Goal: Transaction & Acquisition: Subscribe to service/newsletter

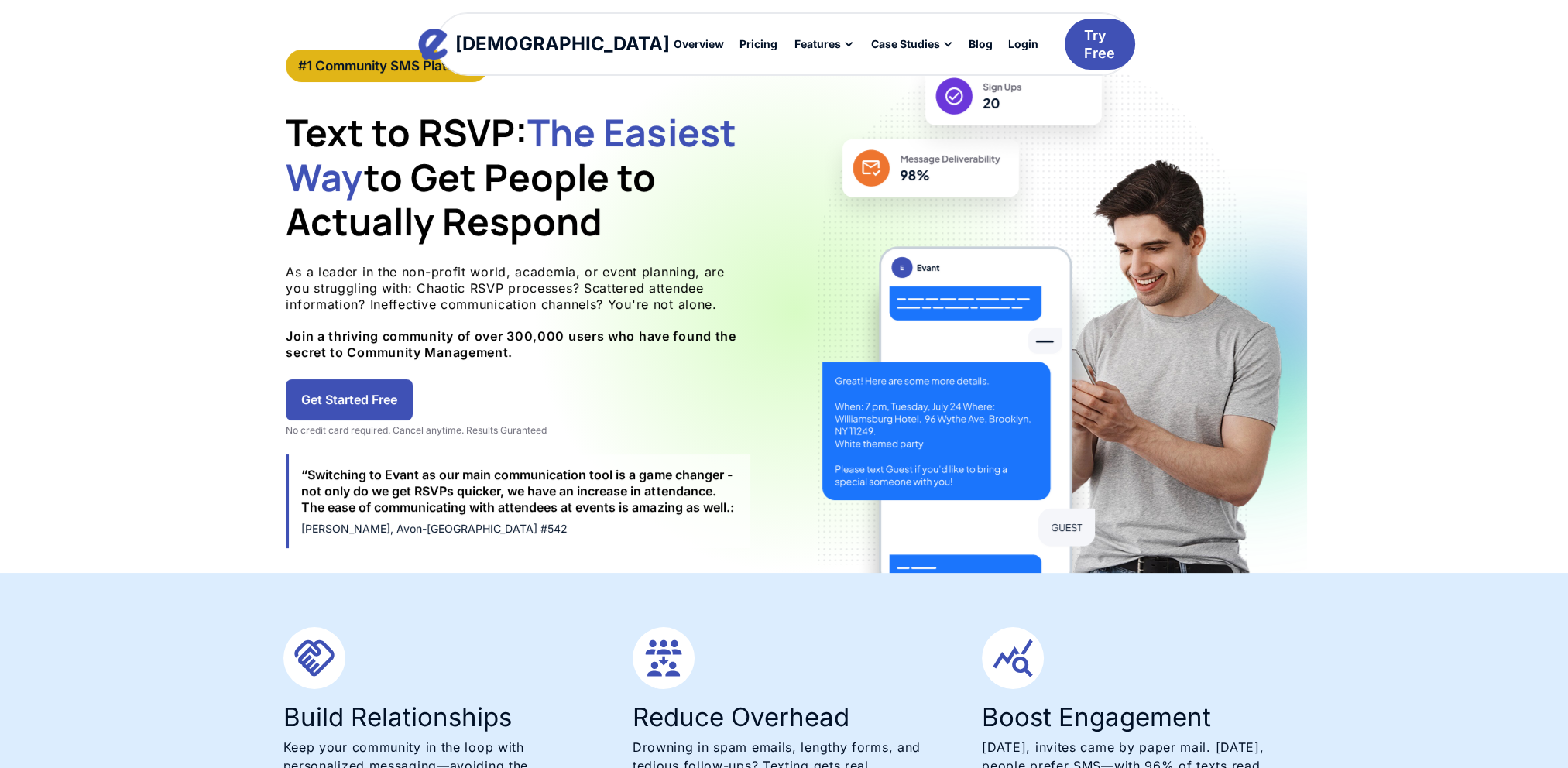
scroll to position [78, 0]
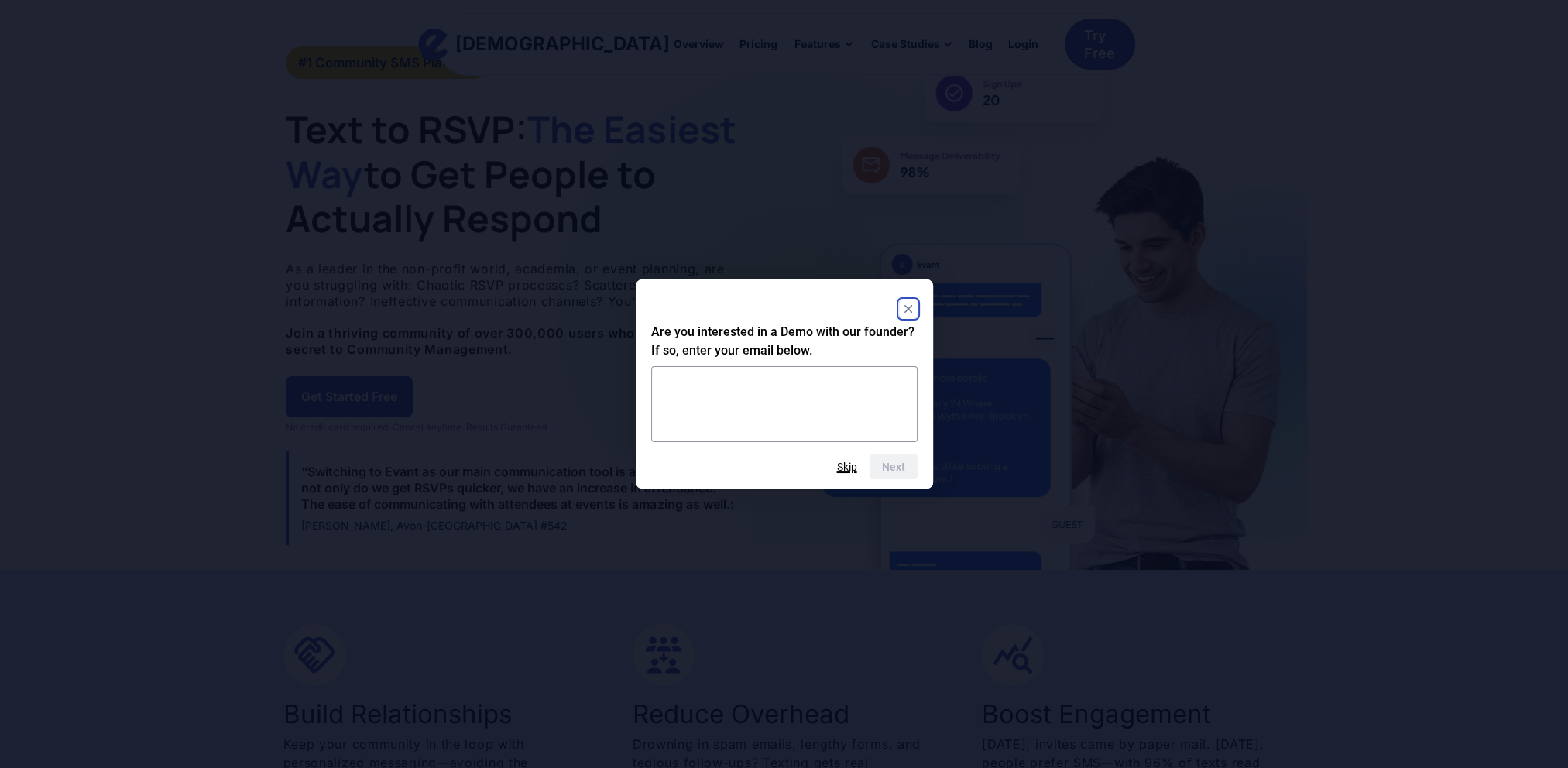
click at [846, 465] on button "Skip" at bounding box center [846, 467] width 21 height 12
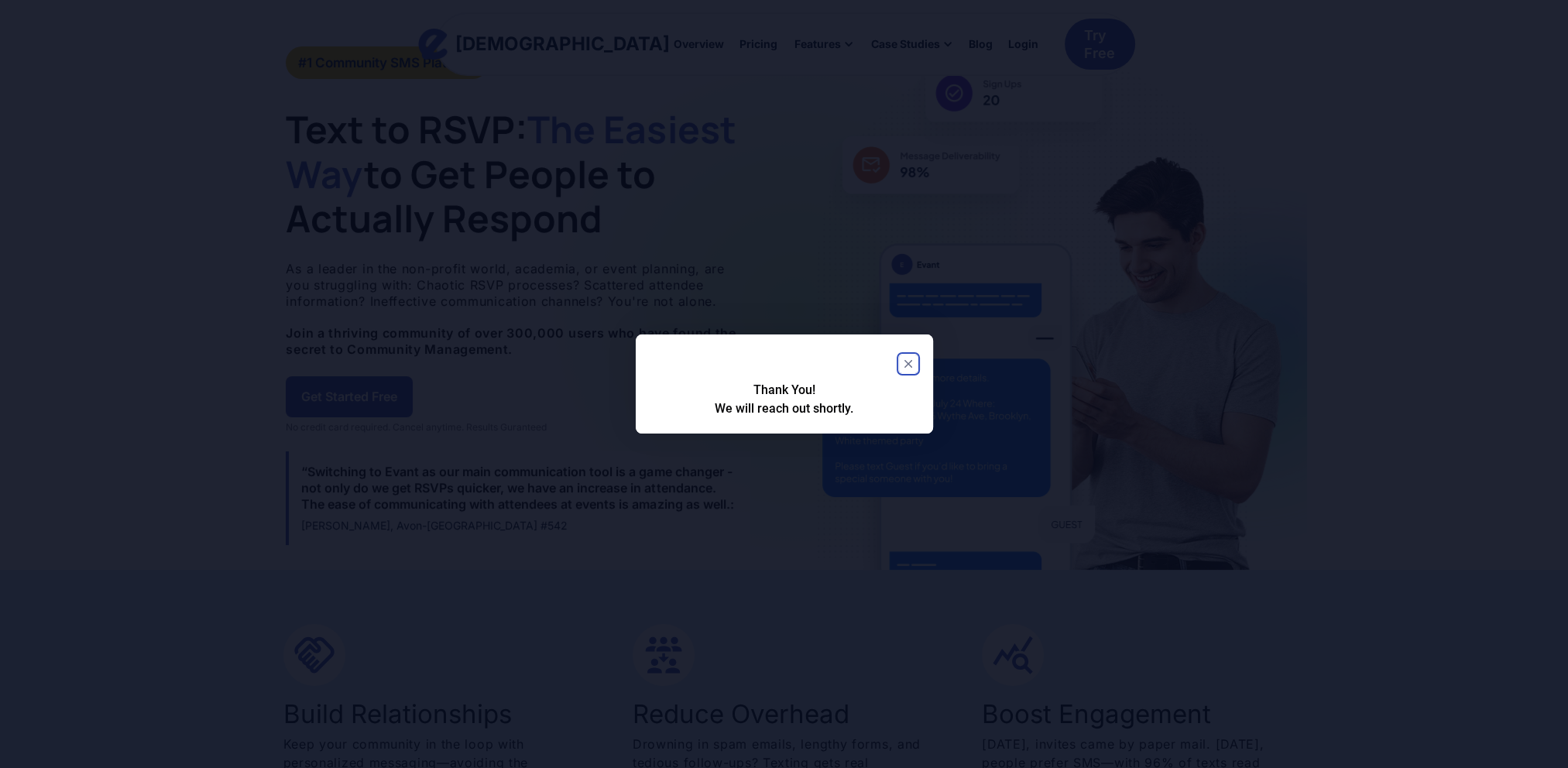
click at [906, 361] on icon "Close" at bounding box center [907, 364] width 8 height 8
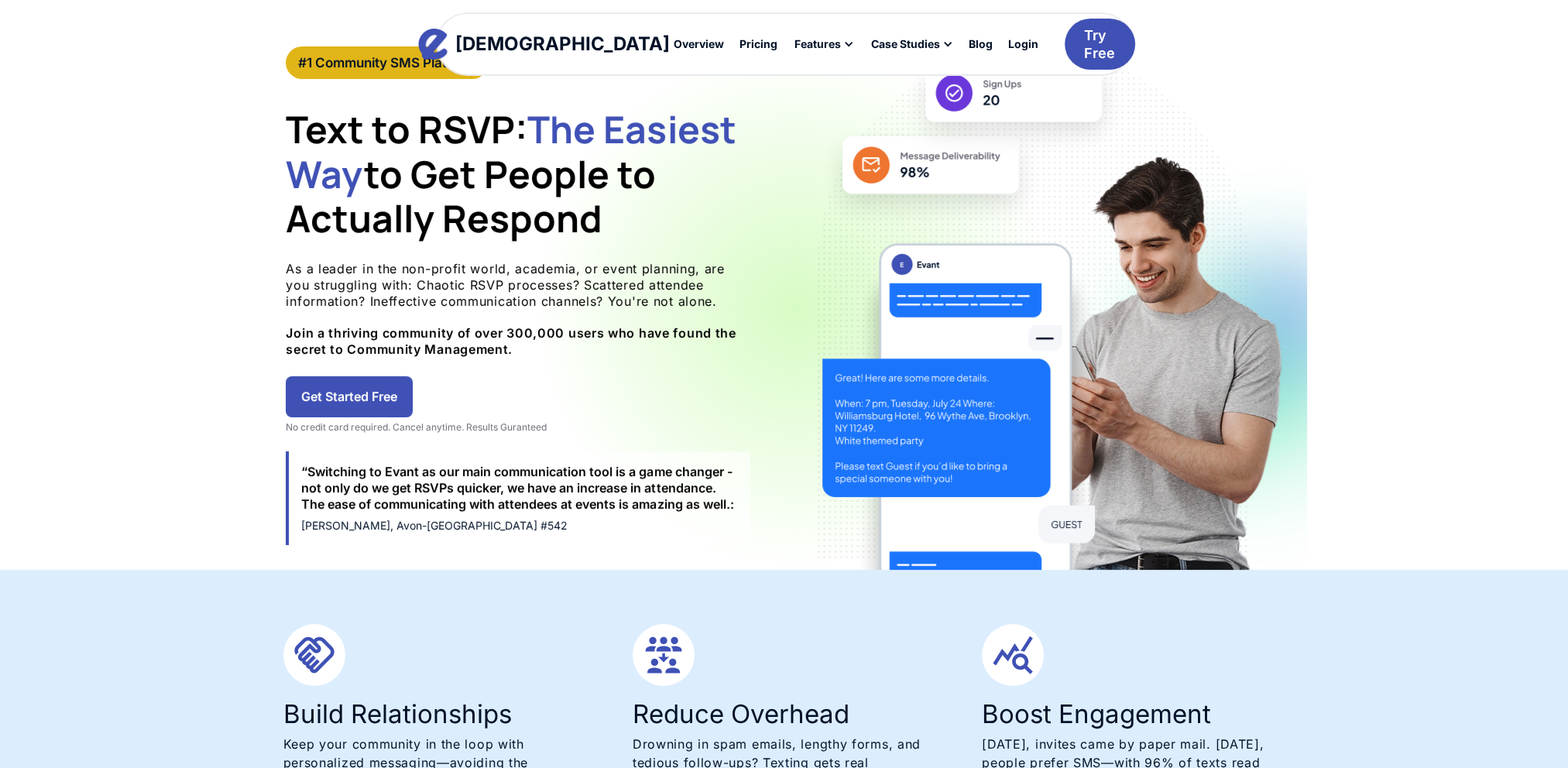
click at [496, 427] on div "No credit card required. Cancel anytime. Results Guranteed" at bounding box center [517, 427] width 465 height 12
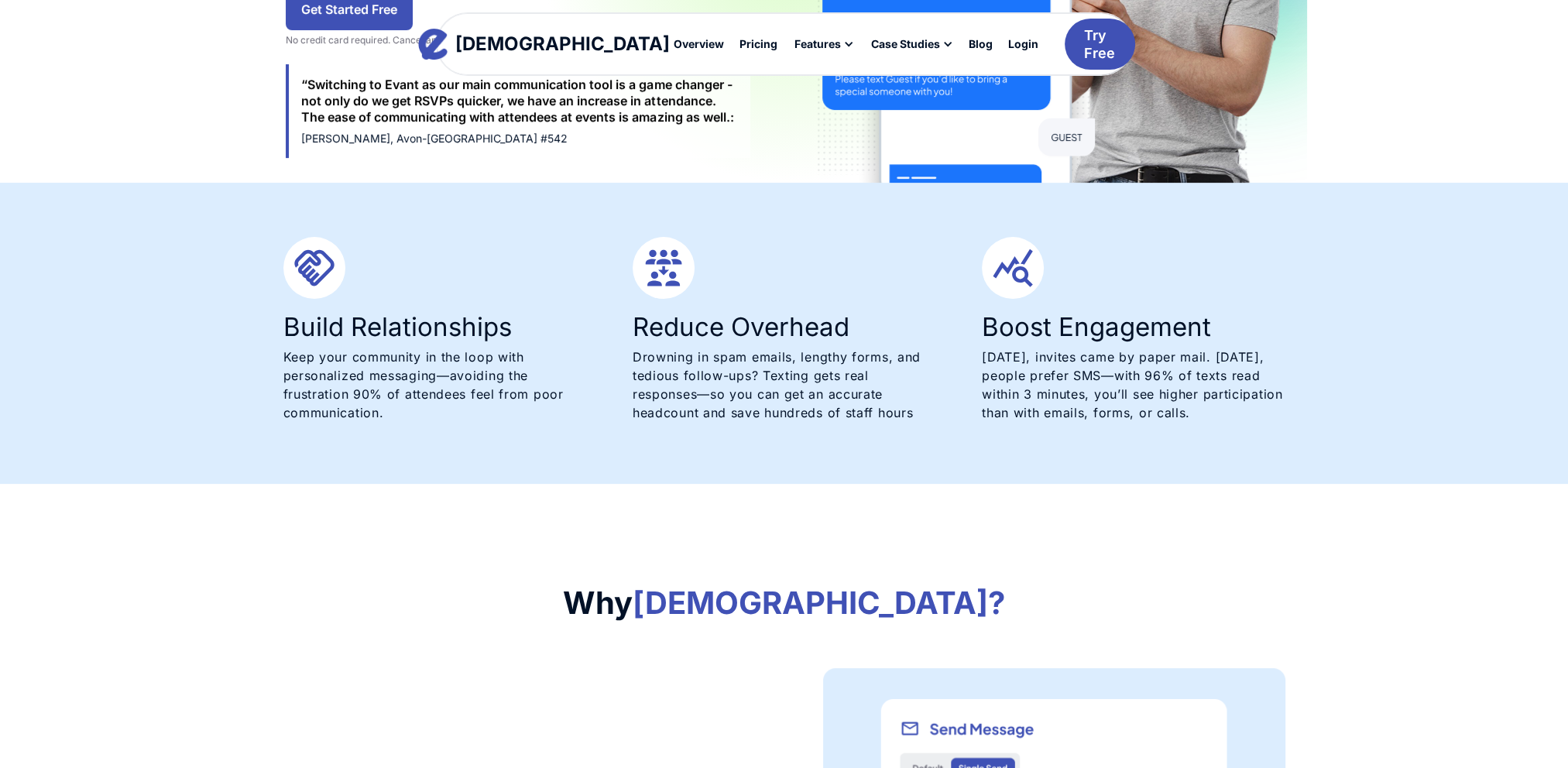
scroll to position [232, 0]
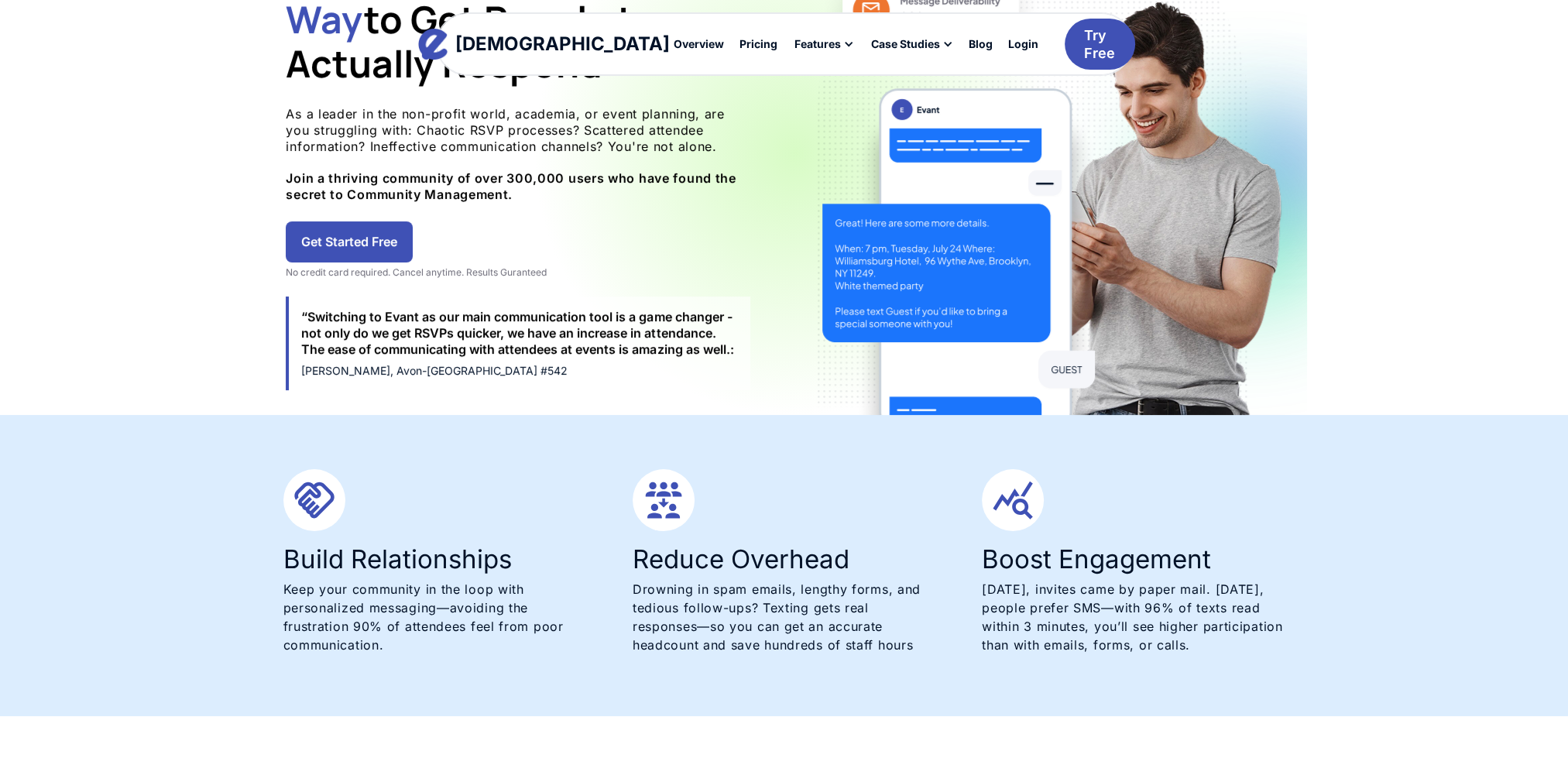
click at [342, 227] on link "Get Started Free" at bounding box center [349, 242] width 127 height 41
click at [739, 45] on div "Pricing" at bounding box center [758, 44] width 38 height 11
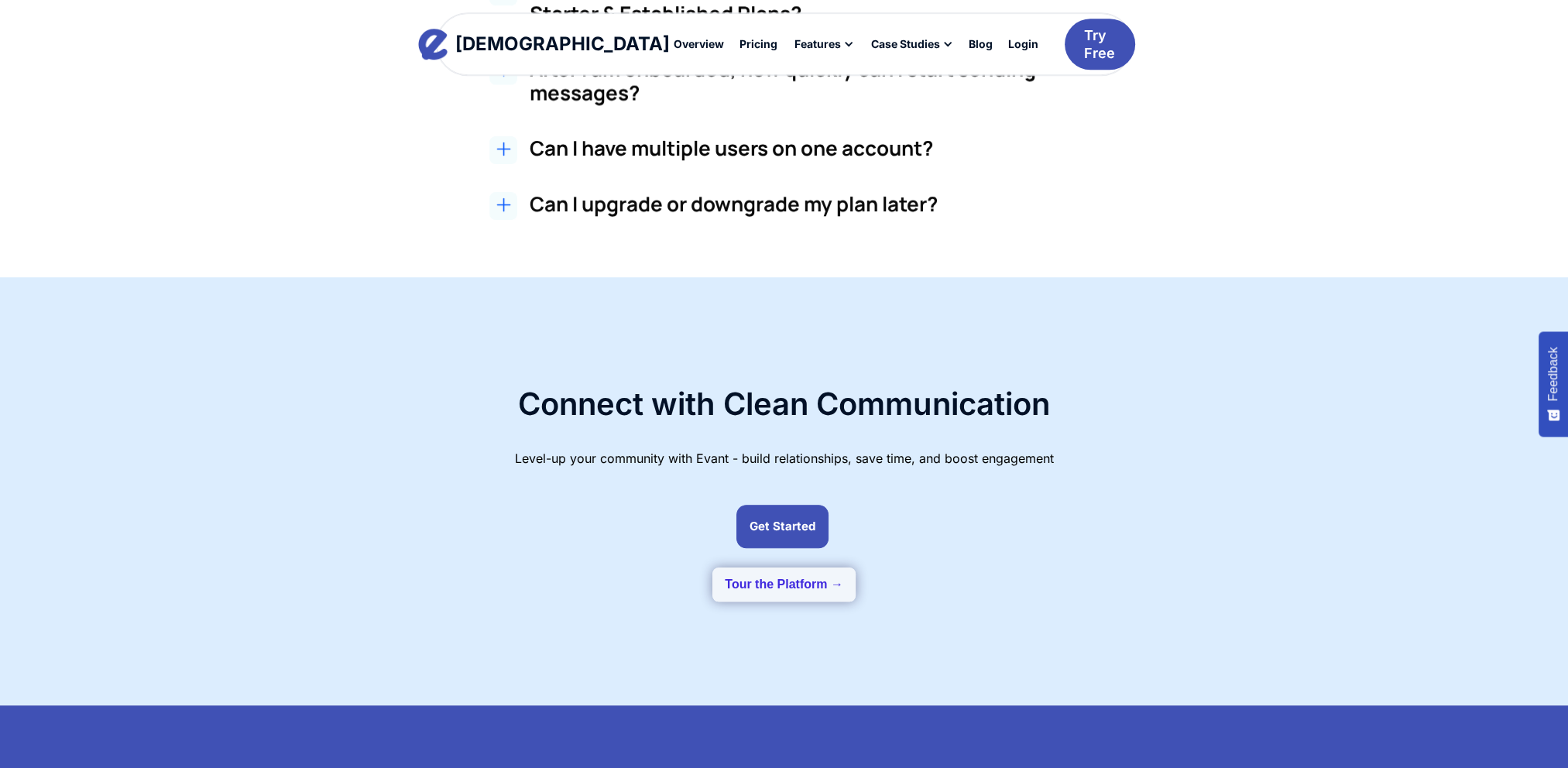
scroll to position [1781, 0]
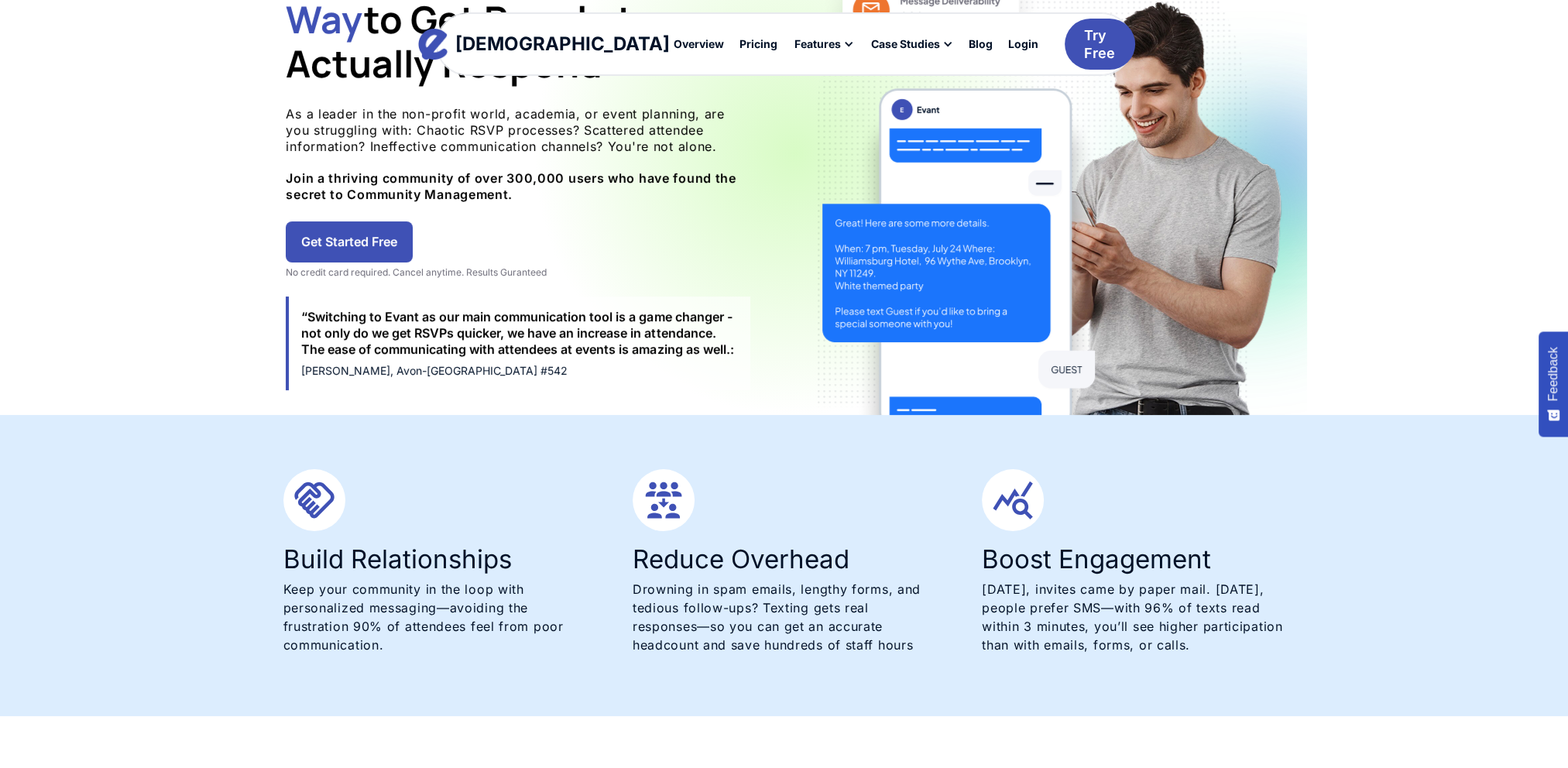
click at [372, 231] on link "Get Started Free" at bounding box center [349, 242] width 127 height 41
click at [341, 246] on link "Get Started Free" at bounding box center [349, 242] width 127 height 41
